Goal: Task Accomplishment & Management: Manage account settings

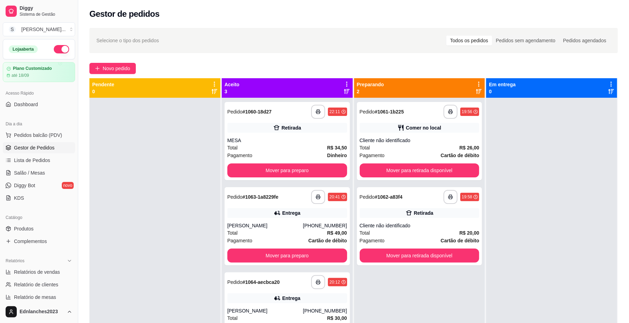
click at [157, 259] on div at bounding box center [154, 259] width 131 height 323
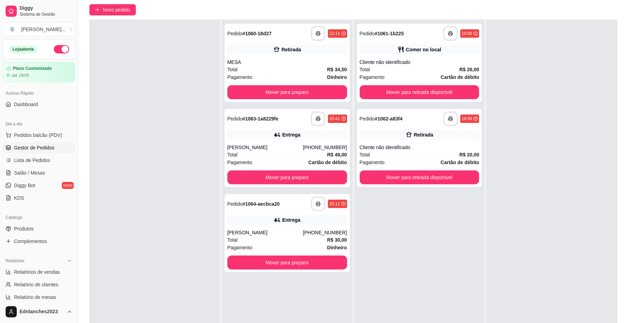
scroll to position [59, 0]
click at [300, 263] on button "Mover para preparo" at bounding box center [287, 263] width 116 height 14
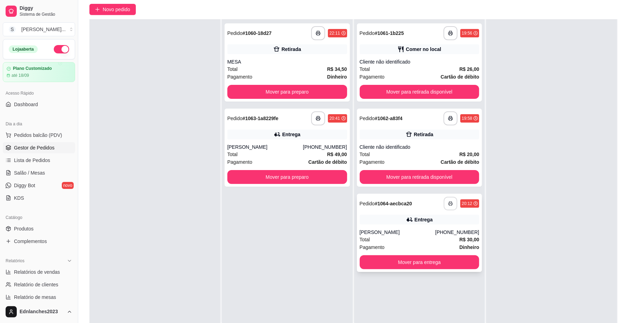
click at [448, 204] on icon "button" at bounding box center [450, 203] width 5 height 5
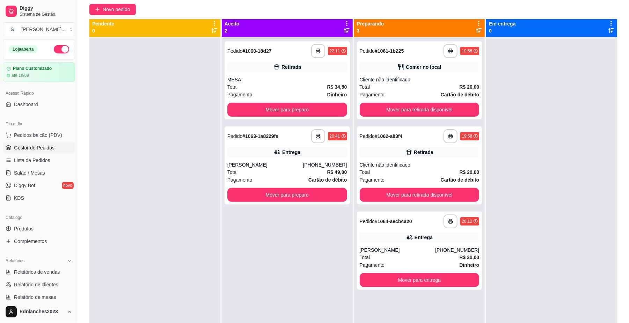
scroll to position [2, 0]
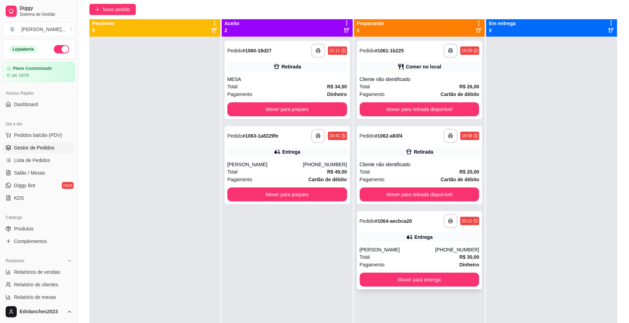
click at [428, 254] on div "Total R$ 30,00" at bounding box center [420, 257] width 120 height 8
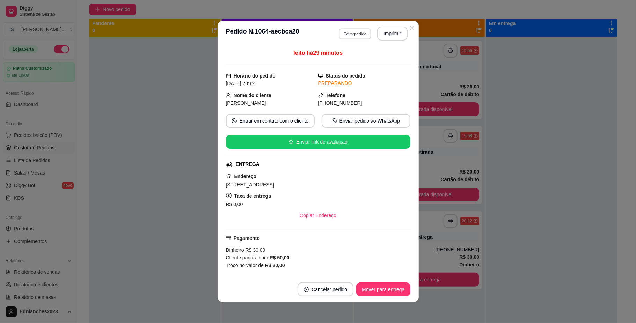
click at [353, 37] on button "Editar pedido" at bounding box center [355, 33] width 32 height 11
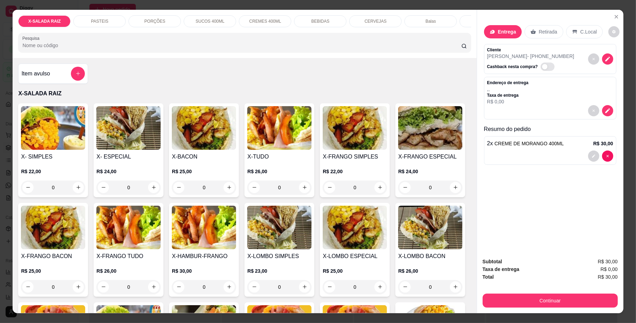
click at [299, 294] on input "0" at bounding box center [279, 287] width 39 height 14
click at [611, 17] on button "Close" at bounding box center [616, 16] width 11 height 11
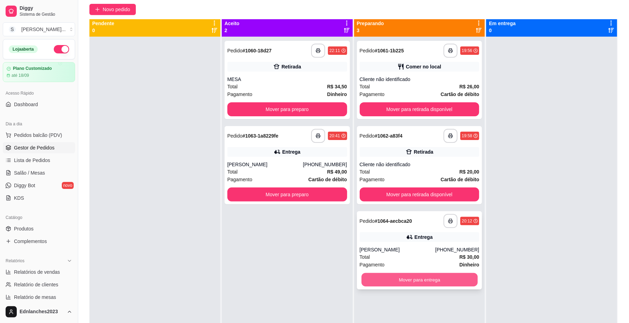
click at [426, 277] on button "Mover para entrega" at bounding box center [420, 280] width 116 height 14
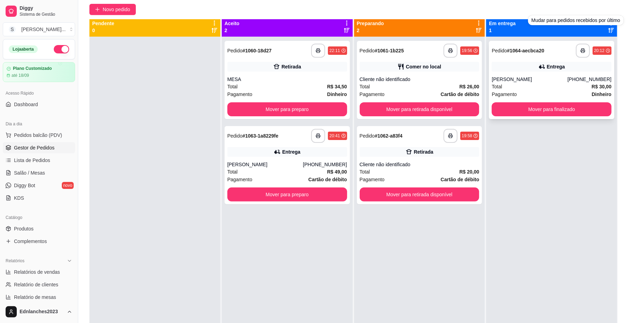
click at [494, 59] on div "**********" at bounding box center [551, 80] width 125 height 78
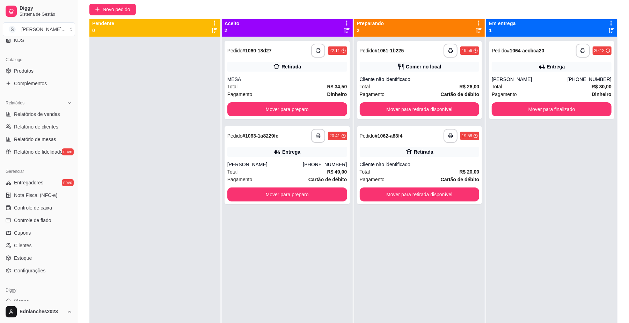
scroll to position [171, 0]
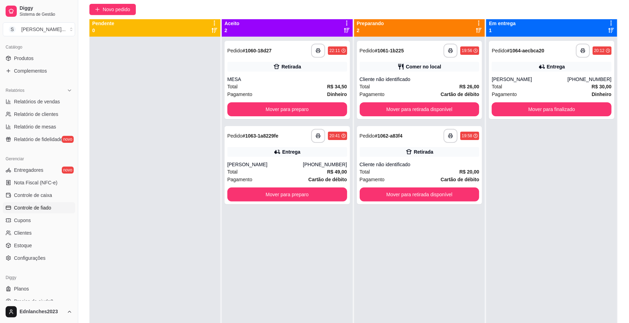
click at [37, 209] on span "Controle de fiado" at bounding box center [32, 207] width 37 height 7
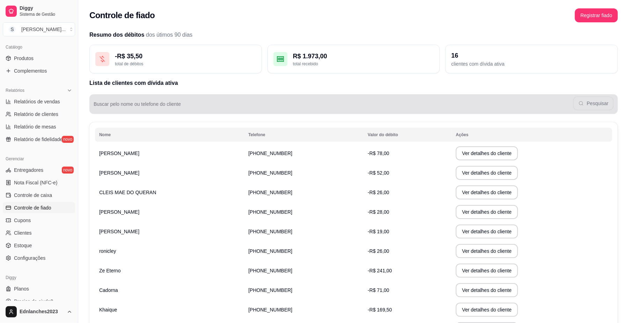
click at [153, 108] on input "Buscar pelo nome ou telefone do cliente" at bounding box center [334, 106] width 480 height 7
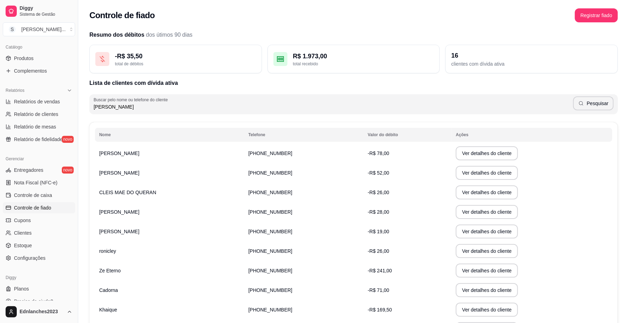
type input "[PERSON_NAME]"
click at [592, 101] on button "Pesquisar" at bounding box center [593, 103] width 41 height 14
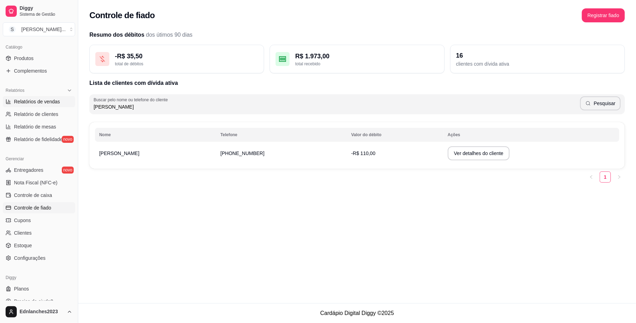
click at [29, 101] on span "Relatórios de vendas" at bounding box center [37, 101] width 46 height 7
select select "ALL"
select select "0"
